Goal: Task Accomplishment & Management: Use online tool/utility

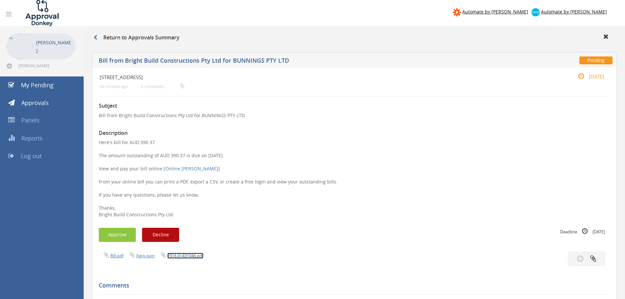
click at [181, 257] on link "7316.01431046.pdf" at bounding box center [185, 256] width 36 height 6
click at [116, 238] on button "Approve" at bounding box center [117, 235] width 37 height 14
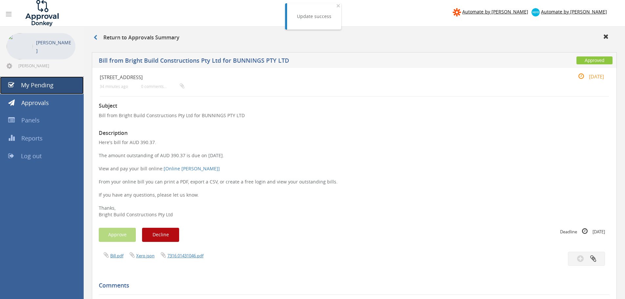
click at [38, 80] on link "My Pending" at bounding box center [42, 85] width 84 height 18
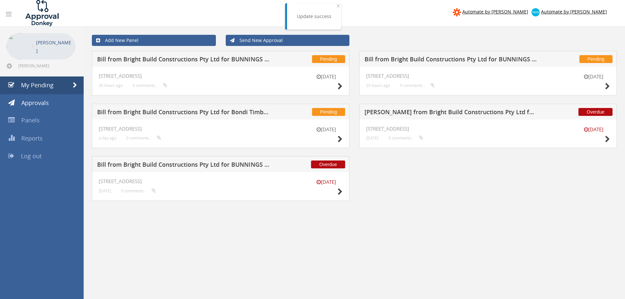
click at [172, 171] on div "Overdue [PERSON_NAME] from Bright Build Constructions Pty Ltd for BUNNINGS PTY …" at bounding box center [221, 164] width 258 height 16
click at [174, 163] on h5 "Bill from Bright Build Constructions Pty Ltd for BUNNINGS PTY LTD" at bounding box center [183, 165] width 173 height 8
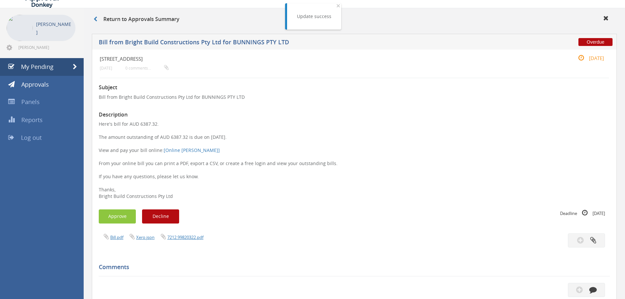
scroll to position [33, 0]
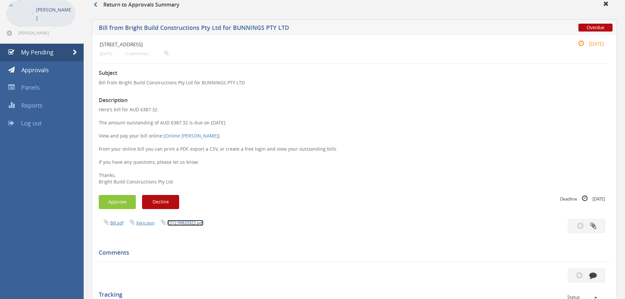
click at [190, 222] on link "7212.99820322.pdf" at bounding box center [185, 223] width 36 height 6
click at [127, 206] on button "Approve" at bounding box center [117, 202] width 37 height 14
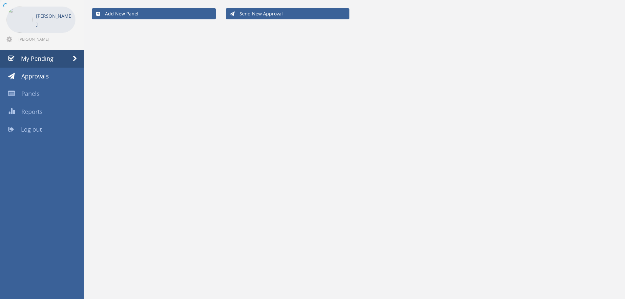
scroll to position [27, 0]
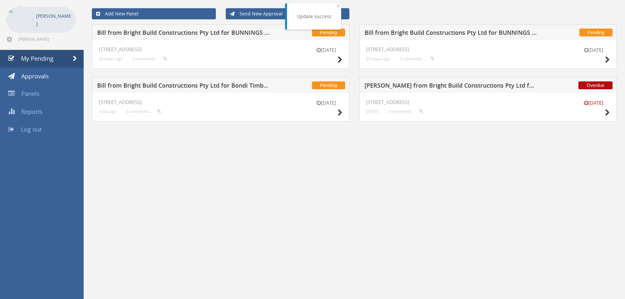
click at [432, 86] on h5 "[PERSON_NAME] from Bright Build Constructions Pty Ltd for THE TRUSTEE FOR PACES…" at bounding box center [450, 86] width 173 height 8
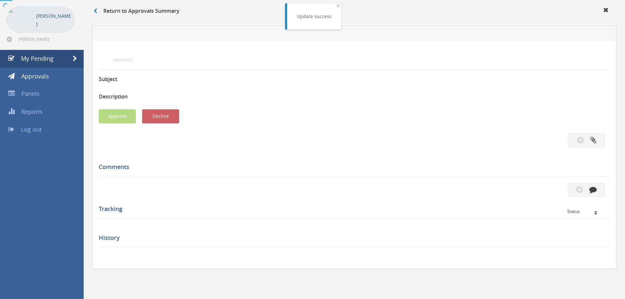
scroll to position [33, 0]
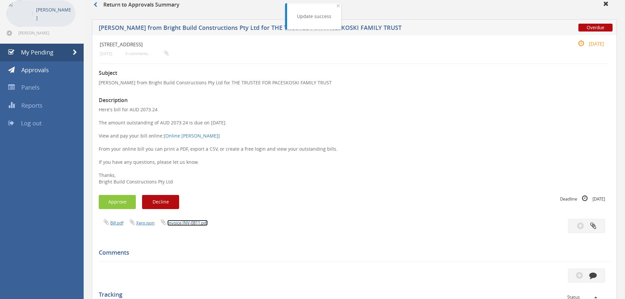
click at [196, 223] on link "Invoice INV-0811.pdf" at bounding box center [187, 223] width 40 height 6
click at [116, 198] on button "Approve" at bounding box center [117, 202] width 37 height 14
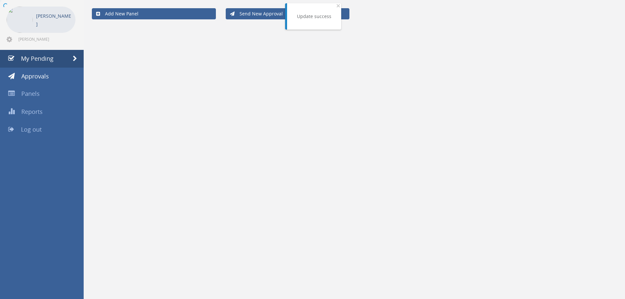
scroll to position [27, 0]
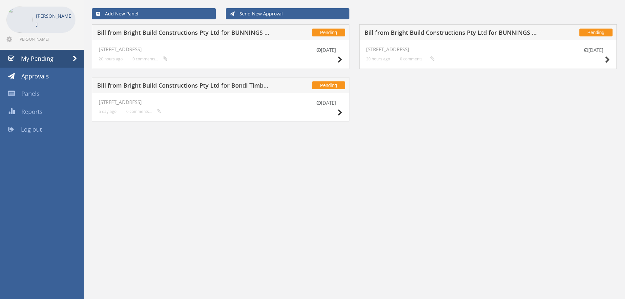
click at [191, 87] on h5 "Bill from Bright Build Constructions Pty Ltd for Bondi Timber & Hardware" at bounding box center [183, 86] width 173 height 8
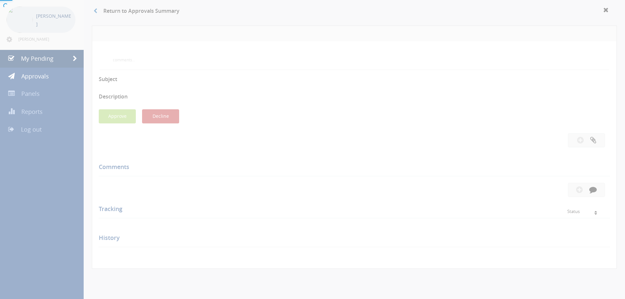
scroll to position [33, 0]
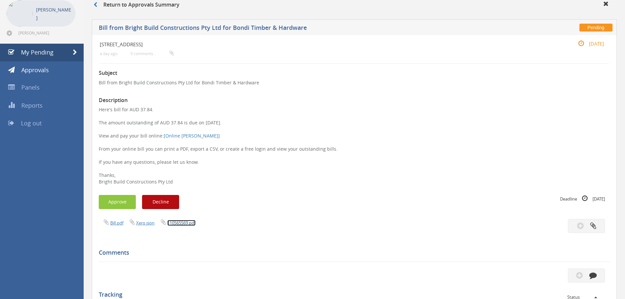
click at [181, 222] on link "110565569.pdf" at bounding box center [181, 223] width 28 height 6
click at [112, 204] on button "Approve" at bounding box center [117, 202] width 37 height 14
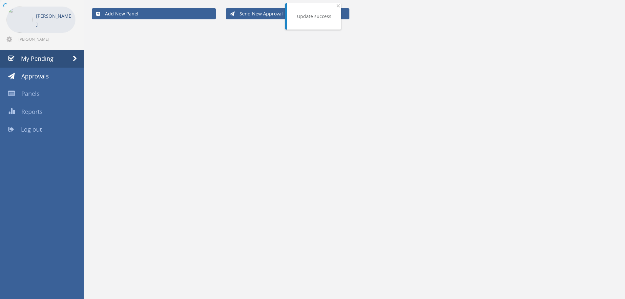
scroll to position [27, 0]
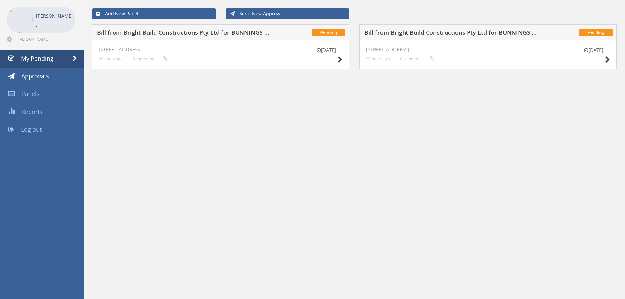
click at [176, 35] on h5 "Bill from Bright Build Constructions Pty Ltd for BUNNINGS PTY LTD" at bounding box center [183, 34] width 173 height 8
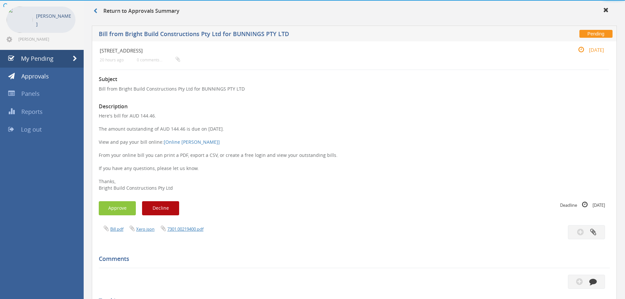
scroll to position [33, 0]
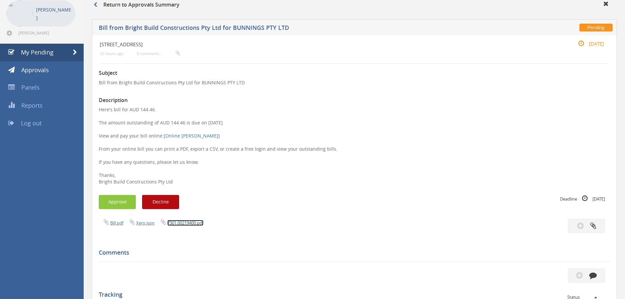
click at [195, 222] on link "7301.00219400.pdf" at bounding box center [185, 223] width 36 height 6
click at [117, 200] on button "Approve" at bounding box center [117, 202] width 37 height 14
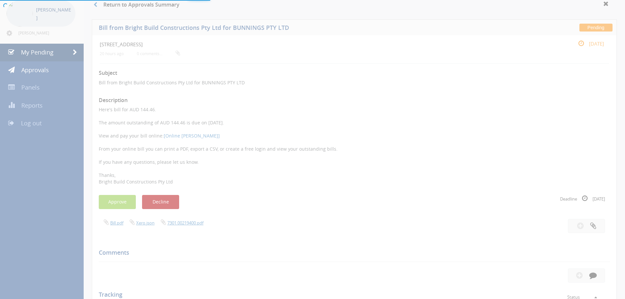
scroll to position [27, 0]
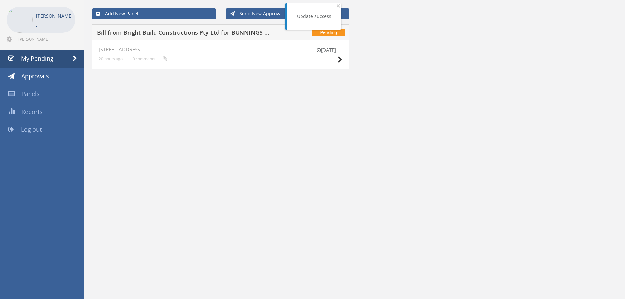
click at [162, 35] on h5 "Bill from Bright Build Constructions Pty Ltd for BUNNINGS PTY LTD" at bounding box center [183, 34] width 173 height 8
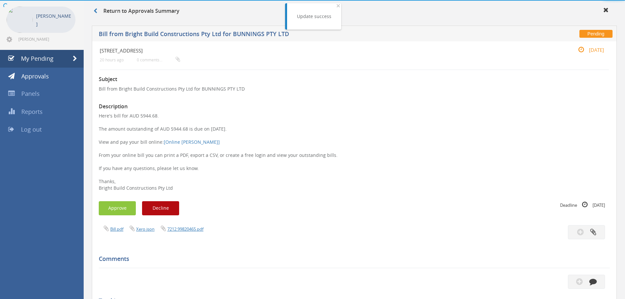
scroll to position [33, 0]
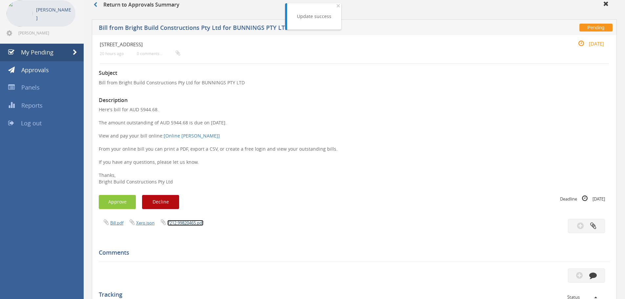
click at [181, 220] on link "7212.99820465.pdf" at bounding box center [185, 223] width 36 height 6
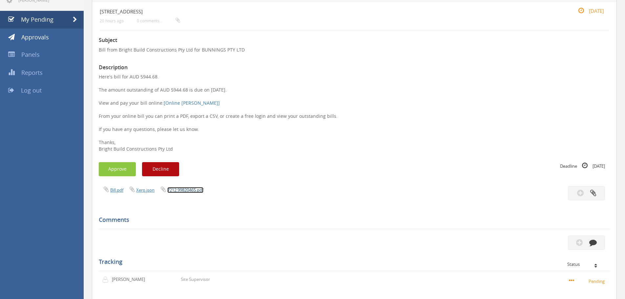
click at [185, 190] on link "7212.99820465.pdf" at bounding box center [185, 190] width 36 height 6
click at [127, 173] on button "Approve" at bounding box center [117, 169] width 37 height 14
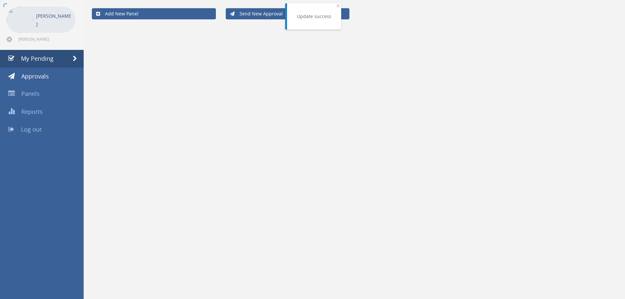
scroll to position [27, 0]
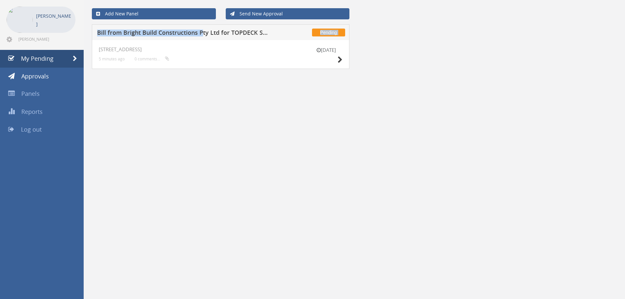
click at [202, 31] on div "Pending Bill from Bright Build Constructions Pty Ltd for TOPDECK SCAFFOLDING PT…" at bounding box center [221, 32] width 258 height 16
click at [201, 33] on h5 "Bill from Bright Build Constructions Pty Ltd for TOPDECK SCAFFOLDING PTY. LIMIT…" at bounding box center [183, 34] width 173 height 8
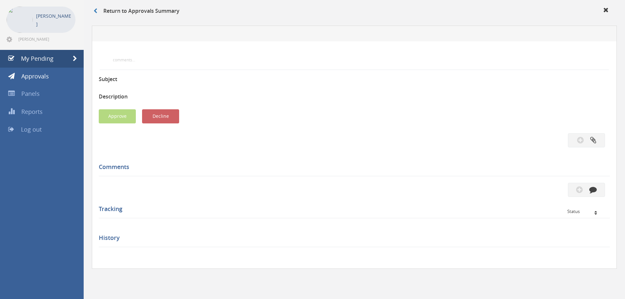
click at [201, 33] on div at bounding box center [312, 149] width 625 height 299
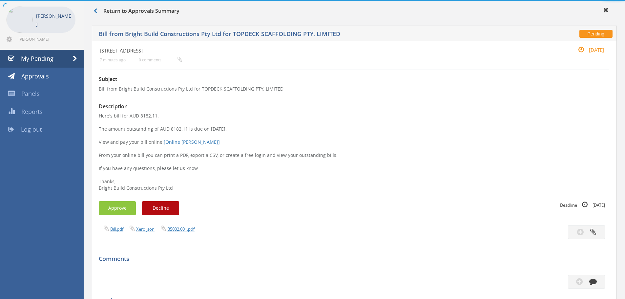
scroll to position [66, 0]
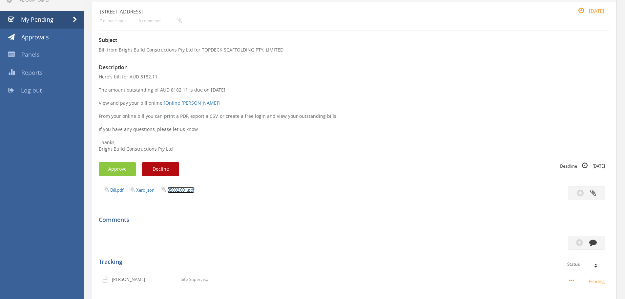
click at [176, 190] on link "B5032.001.pdf" at bounding box center [180, 190] width 27 height 6
click at [117, 175] on button "Approve" at bounding box center [117, 169] width 37 height 14
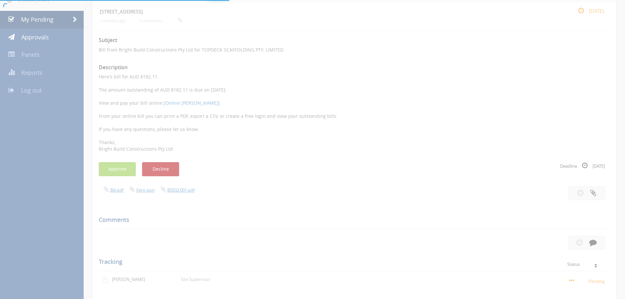
scroll to position [27, 0]
